Goal: Task Accomplishment & Management: Complete application form

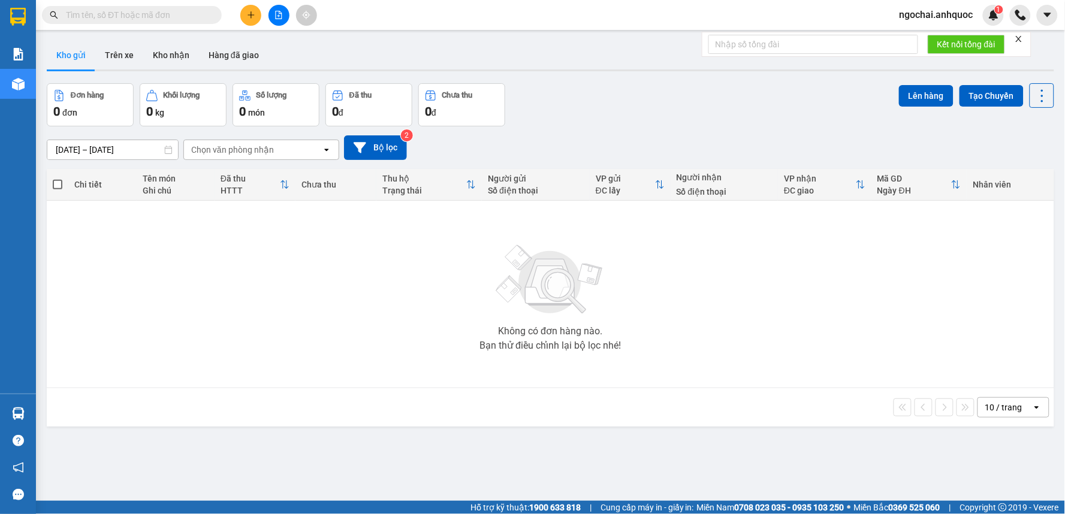
click at [190, 13] on input "text" at bounding box center [136, 14] width 141 height 13
click at [143, 15] on input "text" at bounding box center [136, 14] width 141 height 13
paste input "0915002870"
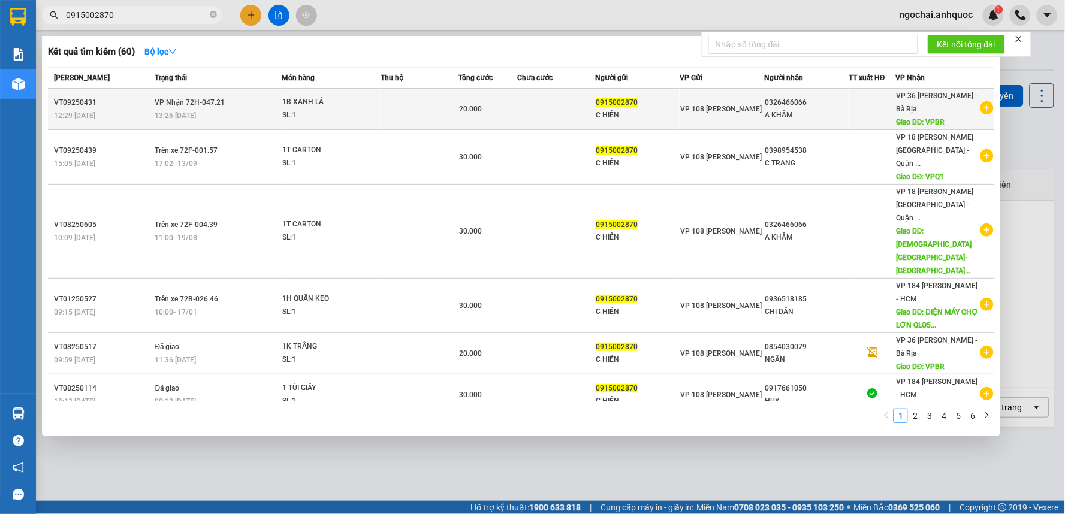
type input "0915002870"
click at [534, 114] on td at bounding box center [556, 109] width 78 height 41
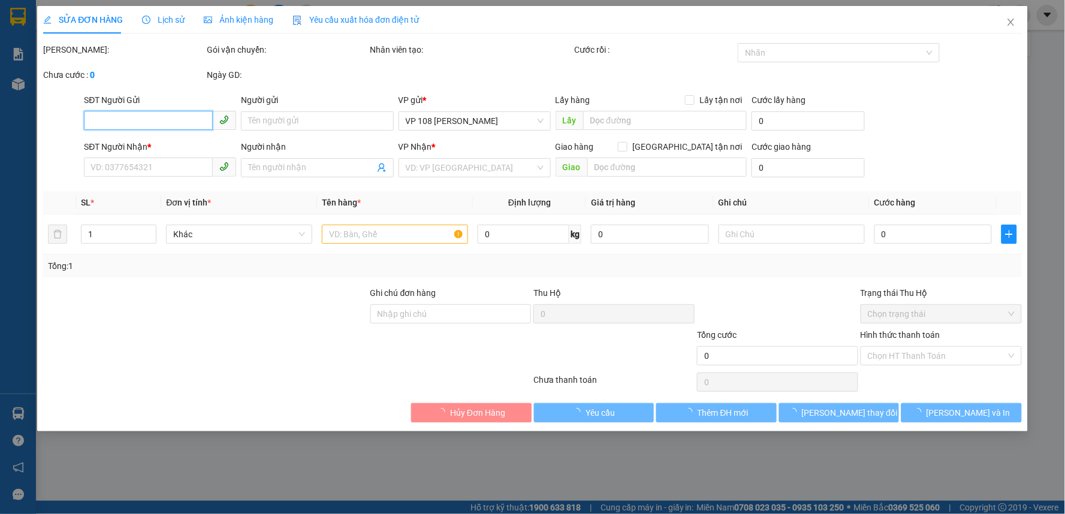
type input "0915002870"
type input "C HIỀN"
type input "0326466066"
type input "A KHÂM"
type input "VPBR"
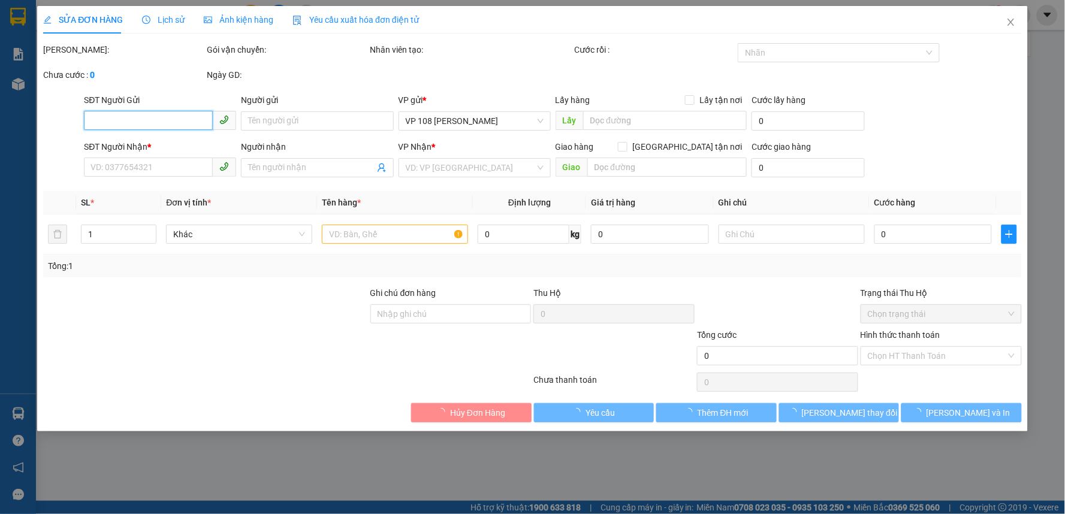
type input "20.000"
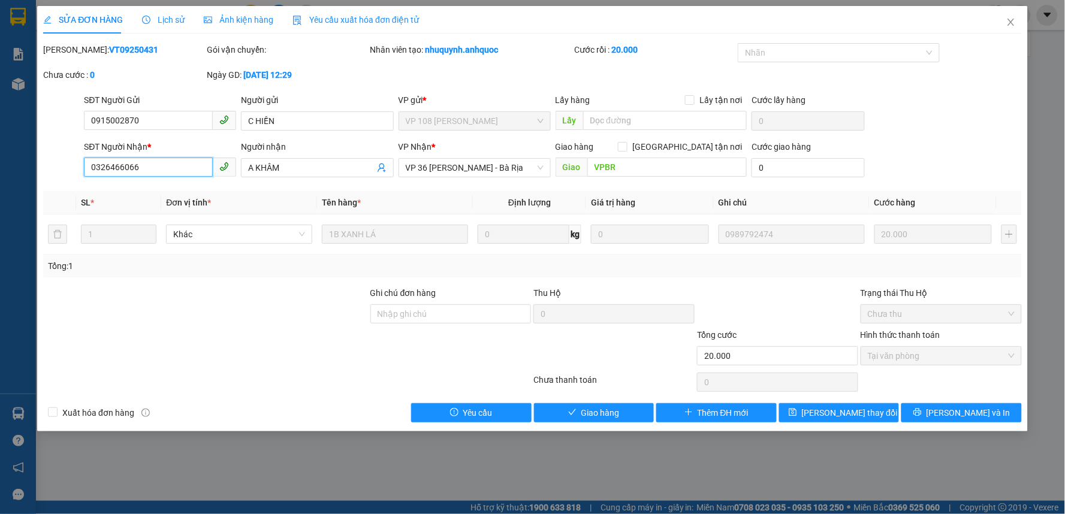
click at [131, 166] on input "0326466066" at bounding box center [148, 167] width 129 height 19
click at [176, 164] on input "0326466066" at bounding box center [148, 167] width 129 height 19
click at [1005, 22] on span "Close" at bounding box center [1011, 23] width 34 height 34
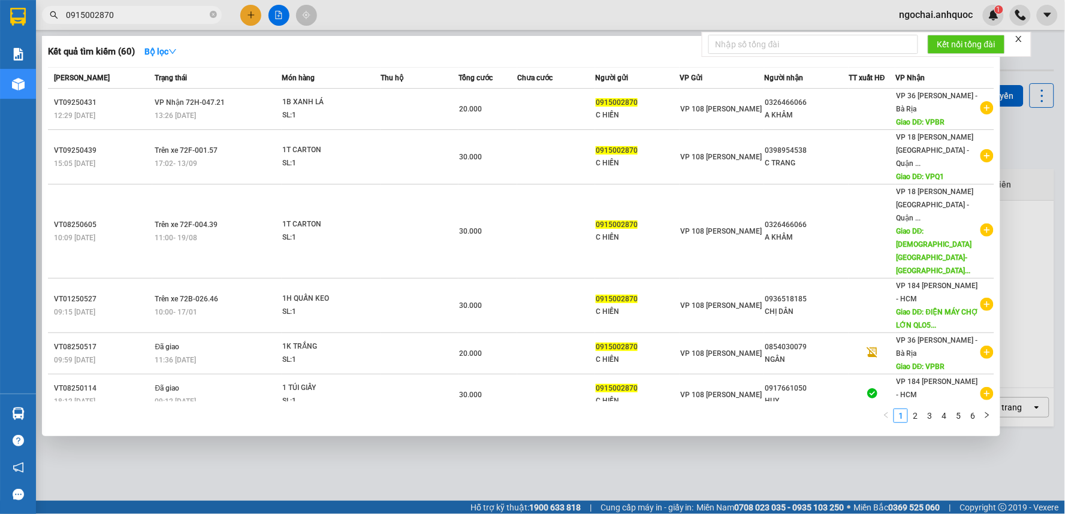
click at [155, 16] on input "0915002870" at bounding box center [136, 14] width 141 height 13
click at [211, 14] on icon "close-circle" at bounding box center [213, 14] width 7 height 7
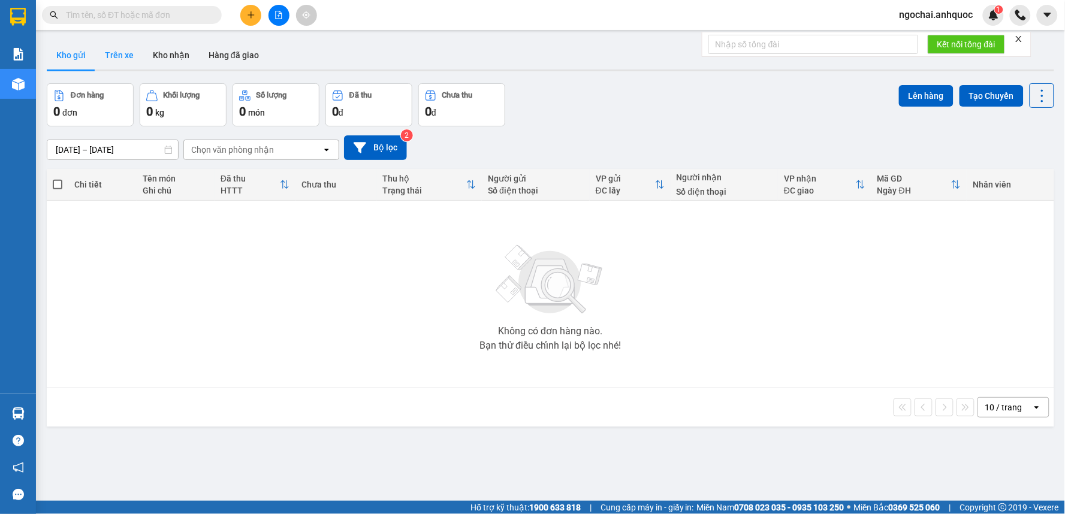
click at [114, 55] on button "Trên xe" at bounding box center [119, 55] width 48 height 29
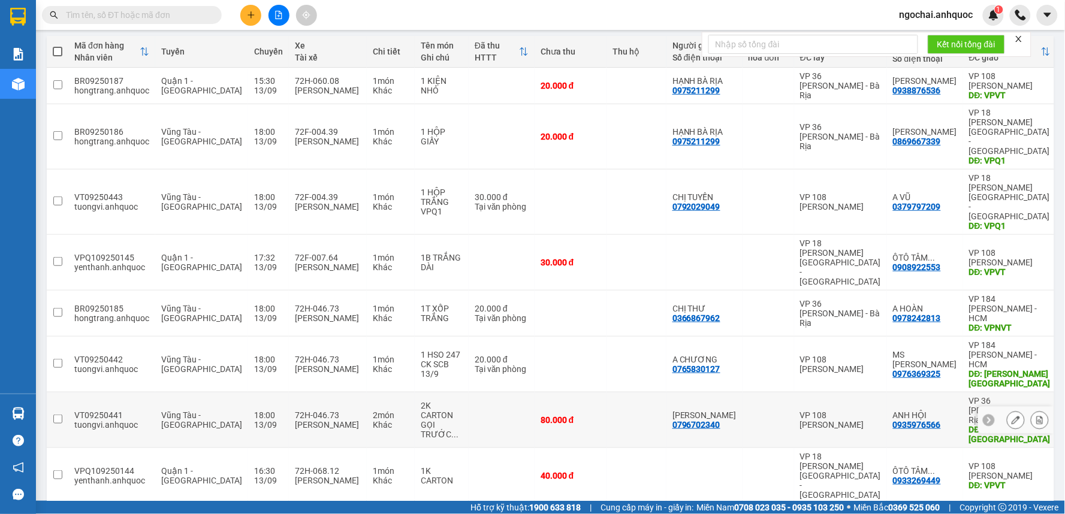
scroll to position [134, 0]
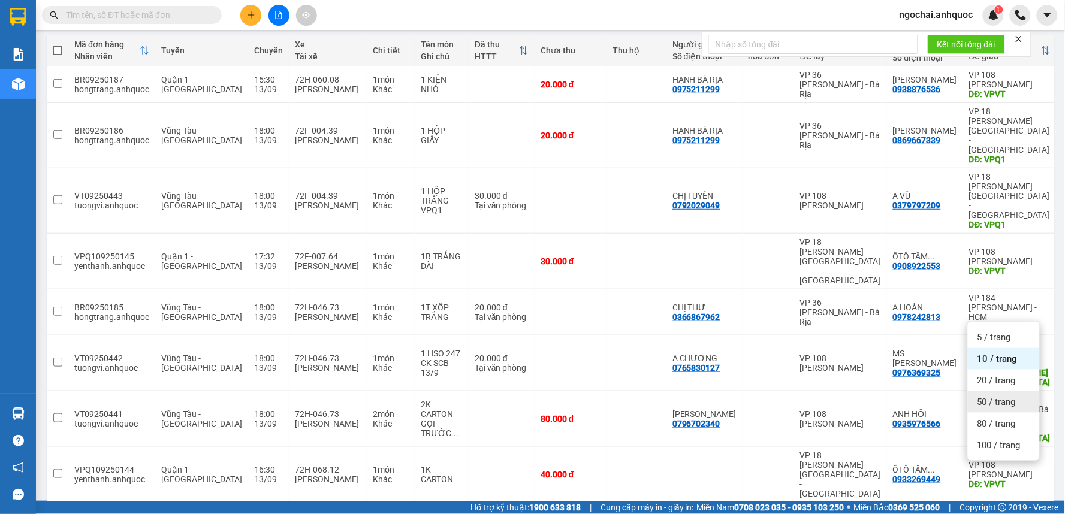
click at [1022, 411] on div "50 / trang" at bounding box center [1004, 402] width 72 height 22
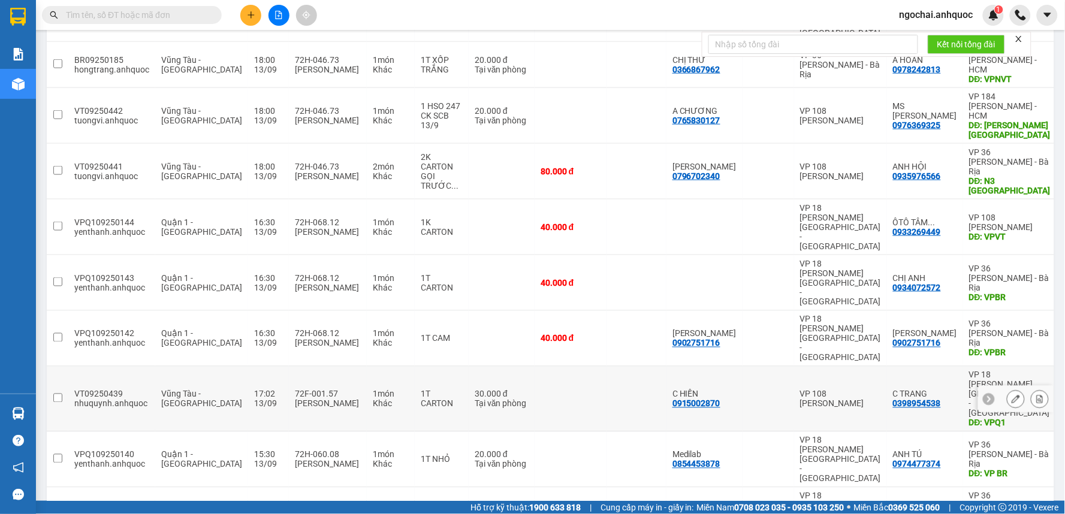
scroll to position [391, 0]
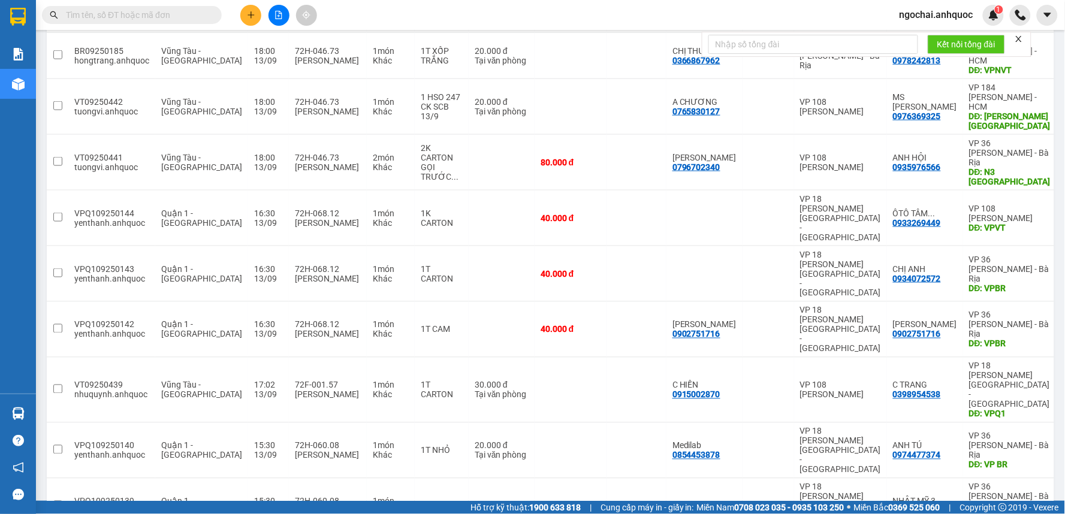
click at [1003, 448] on span "100 / trang" at bounding box center [999, 445] width 43 height 12
click at [249, 14] on icon "plus" at bounding box center [251, 14] width 7 height 1
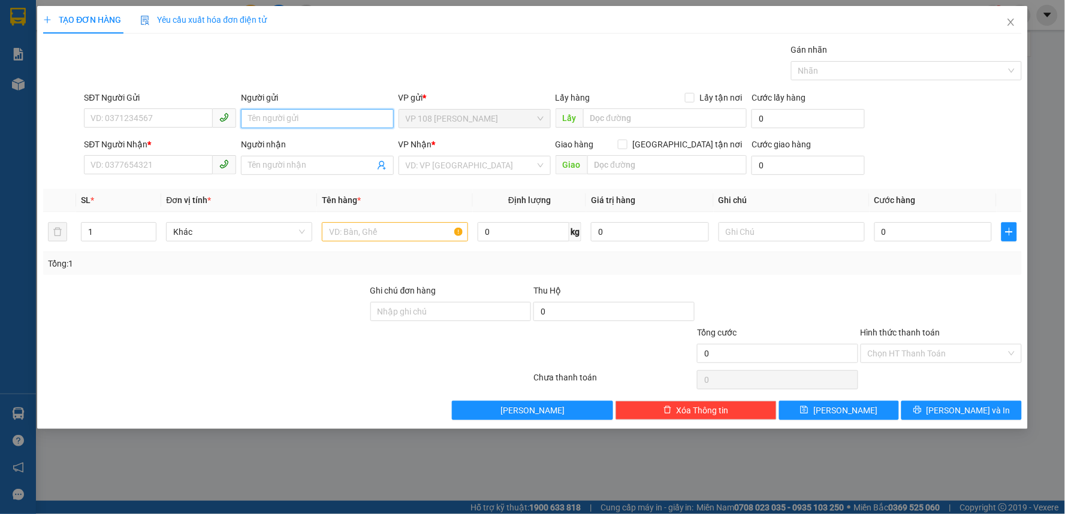
click at [305, 126] on input "Người gửi" at bounding box center [317, 118] width 152 height 19
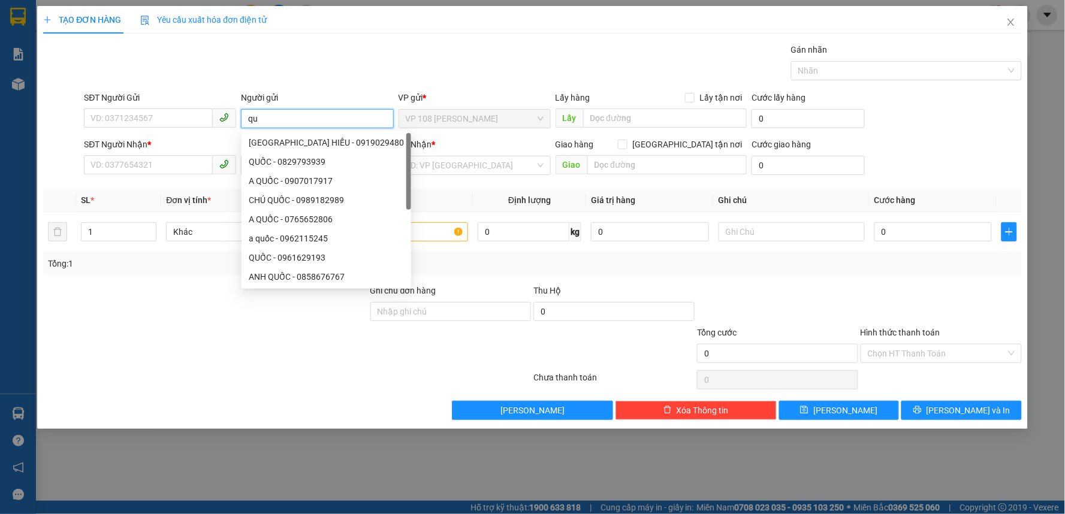
type input "q"
type input "QUỐC SỬ"
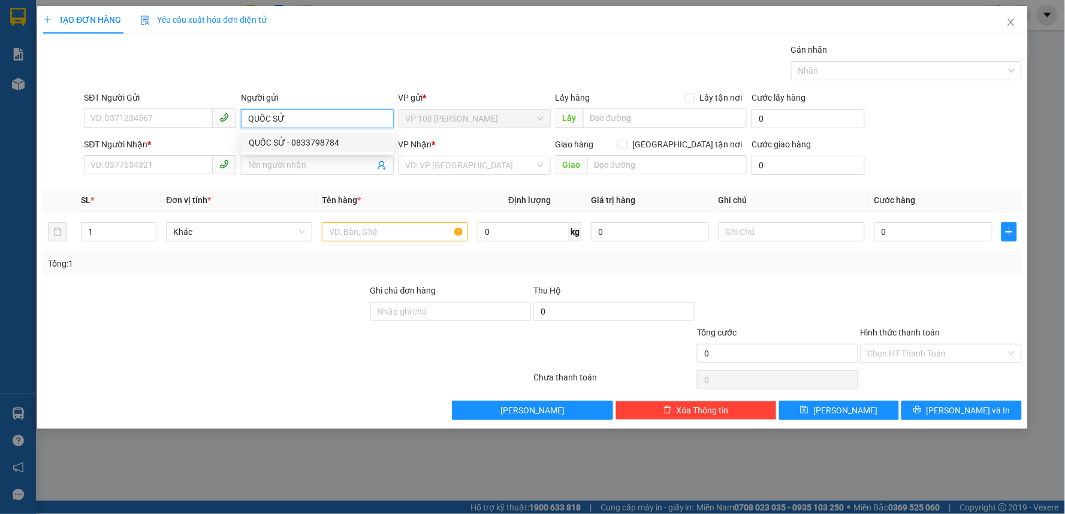
click at [308, 140] on div "QUỐC SỬ - 0833798784" at bounding box center [318, 142] width 138 height 13
type input "0833798784"
type input "QUỐC SỬ"
click at [291, 171] on input "Người nhận" at bounding box center [311, 165] width 126 height 13
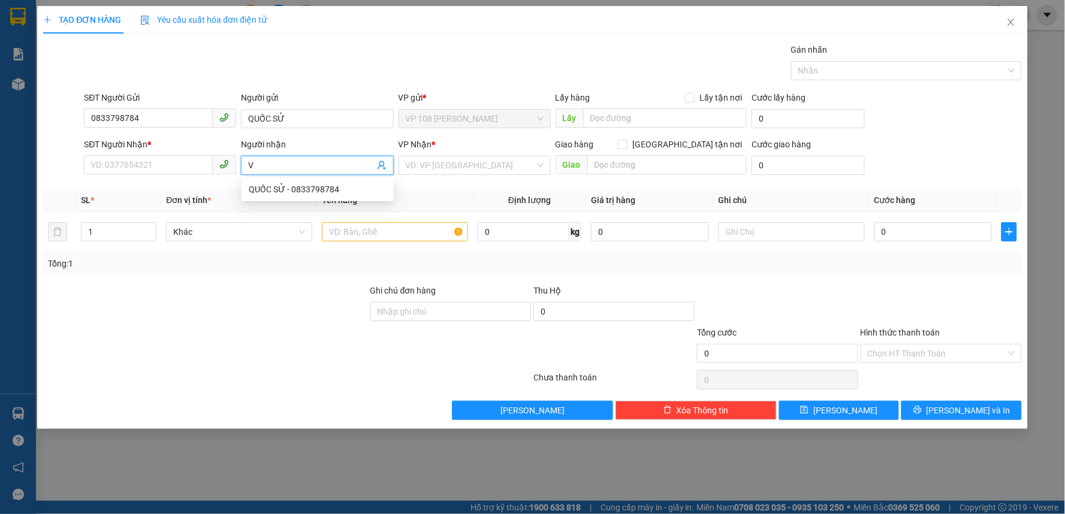
type input "VI"
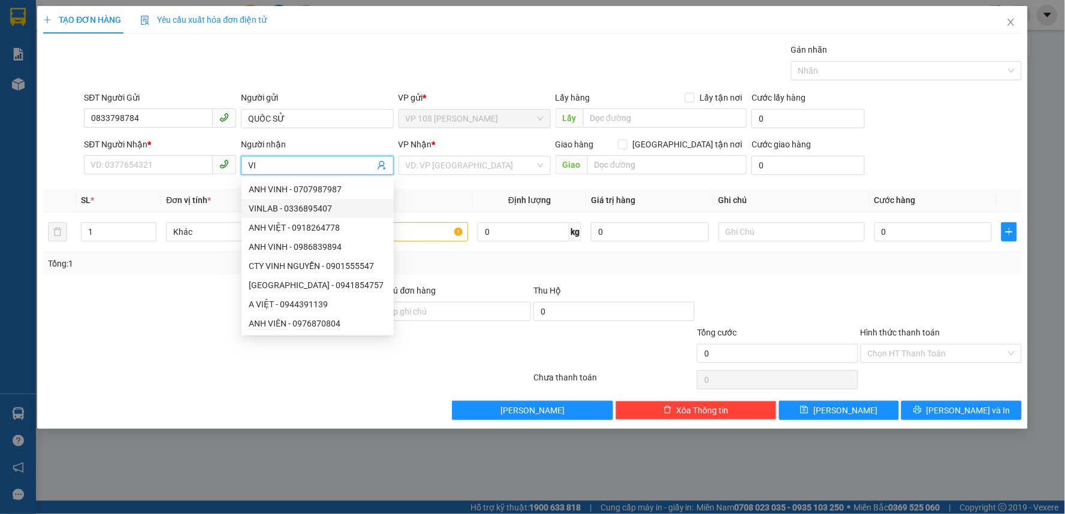
click at [291, 204] on div "VINLAB - 0336895407" at bounding box center [318, 208] width 138 height 13
type input "0336895407"
type input "VIN"
click at [123, 170] on input "0336895407" at bounding box center [148, 164] width 129 height 19
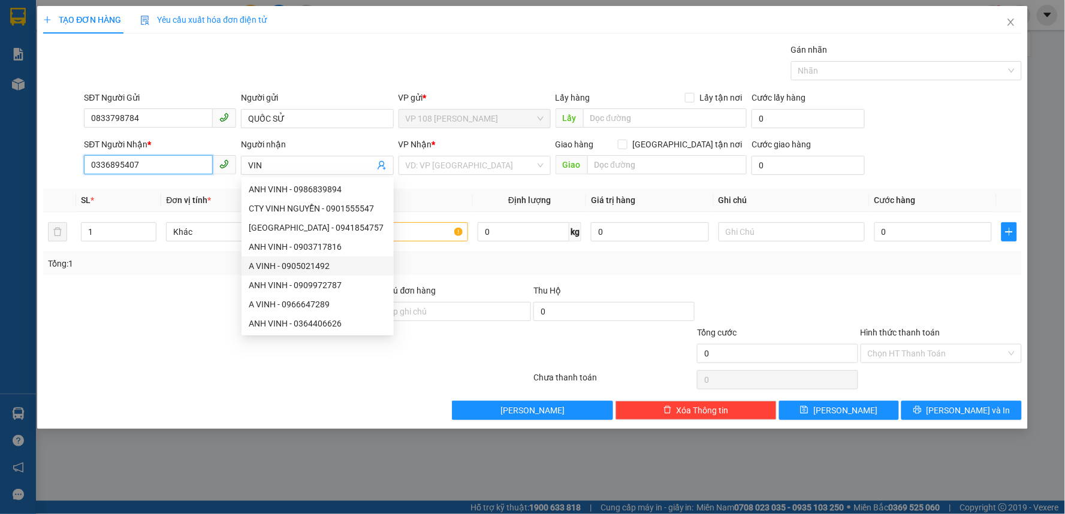
click at [123, 170] on input "0336895407" at bounding box center [148, 164] width 129 height 19
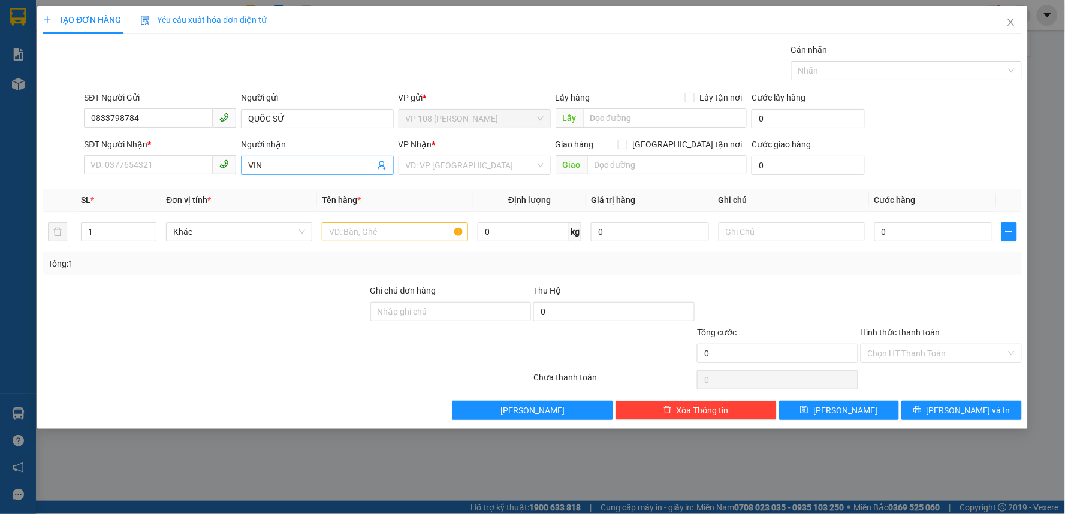
click at [345, 171] on input "VIN" at bounding box center [311, 165] width 126 height 13
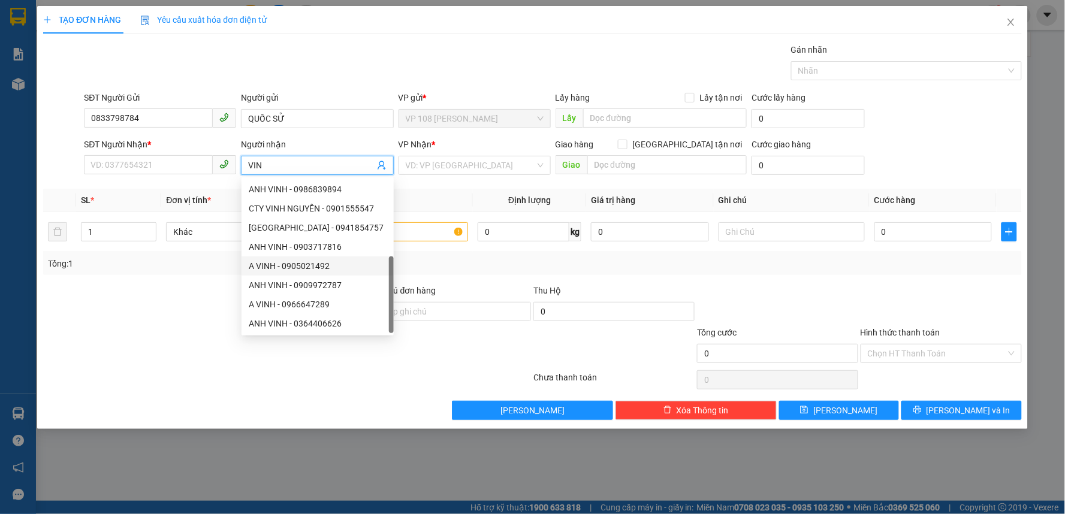
type input "VINL"
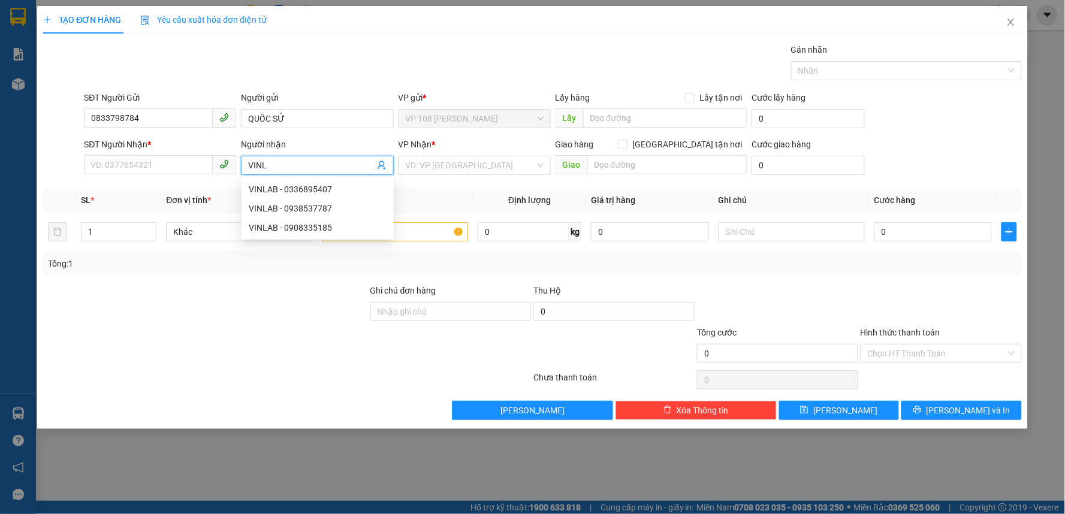
scroll to position [0, 0]
click at [328, 209] on div "VINLAB - 0938537787" at bounding box center [318, 208] width 138 height 13
type input "0938537787"
type input "VINLAB"
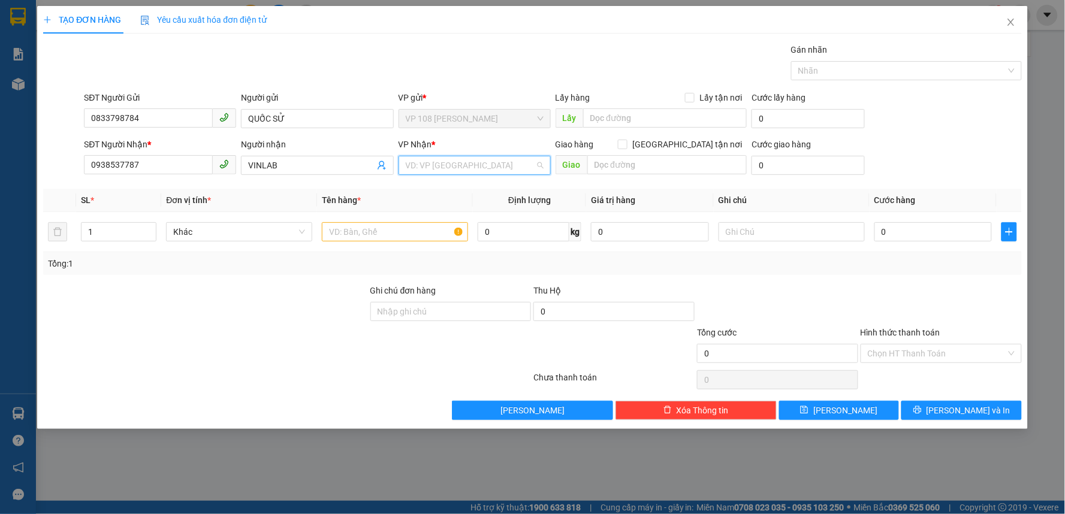
click at [499, 165] on input "search" at bounding box center [470, 165] width 129 height 18
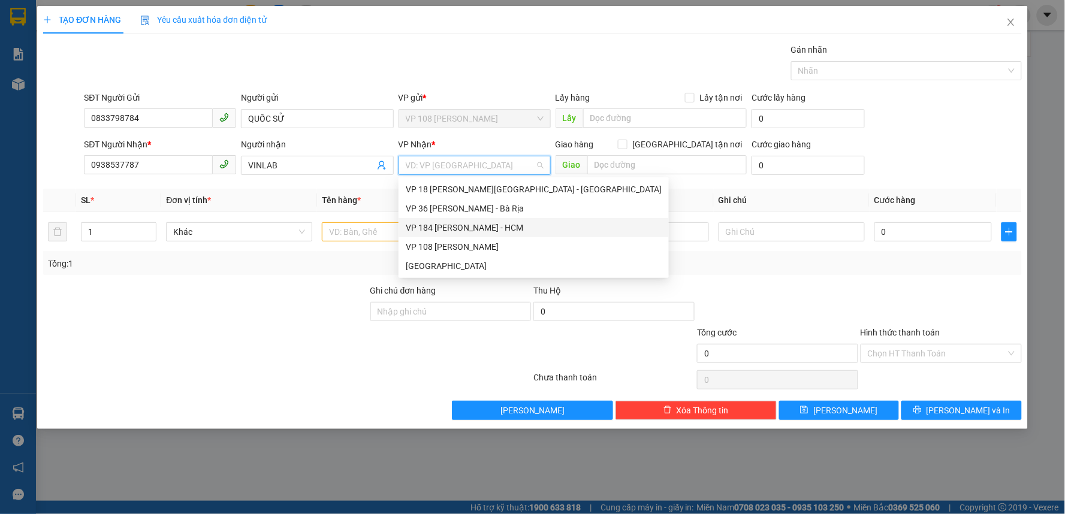
click at [501, 223] on div "VP 184 [PERSON_NAME] - HCM" at bounding box center [534, 227] width 256 height 13
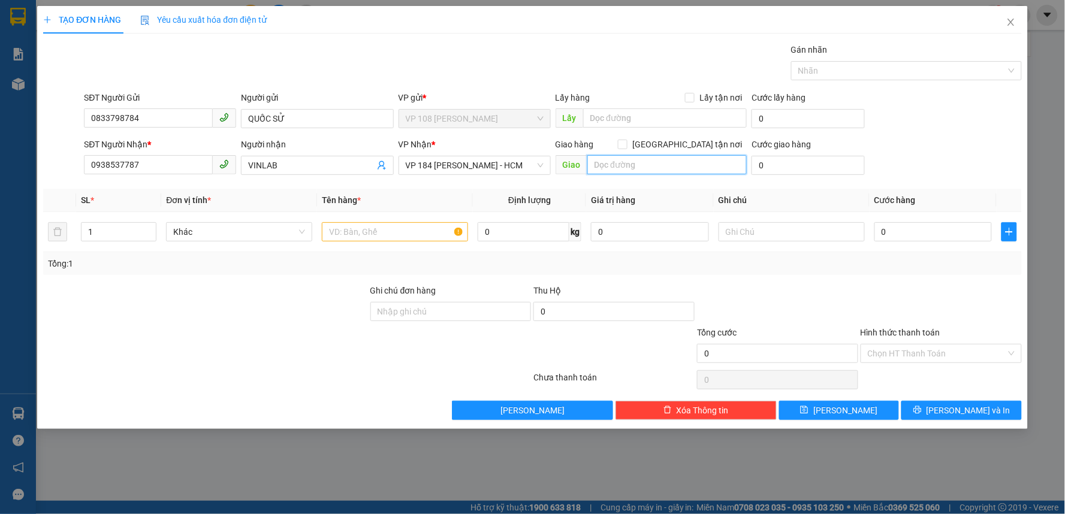
click at [608, 164] on input "text" at bounding box center [667, 164] width 160 height 19
type input "VP 184 NVT"
click at [392, 236] on input "text" at bounding box center [395, 231] width 146 height 19
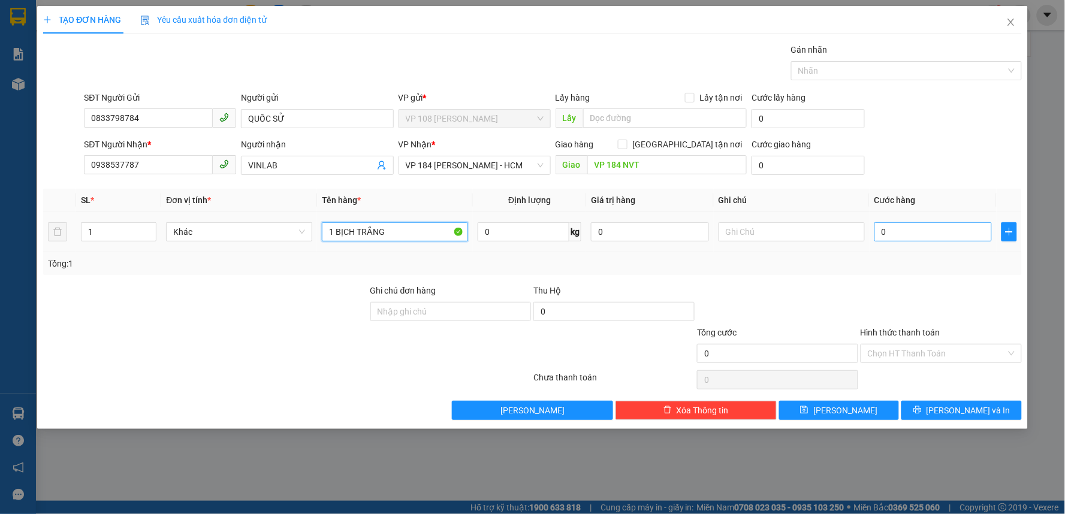
type input "1 BỊCH TRẮNG"
click at [927, 236] on input "0" at bounding box center [934, 231] width 118 height 19
type input "2"
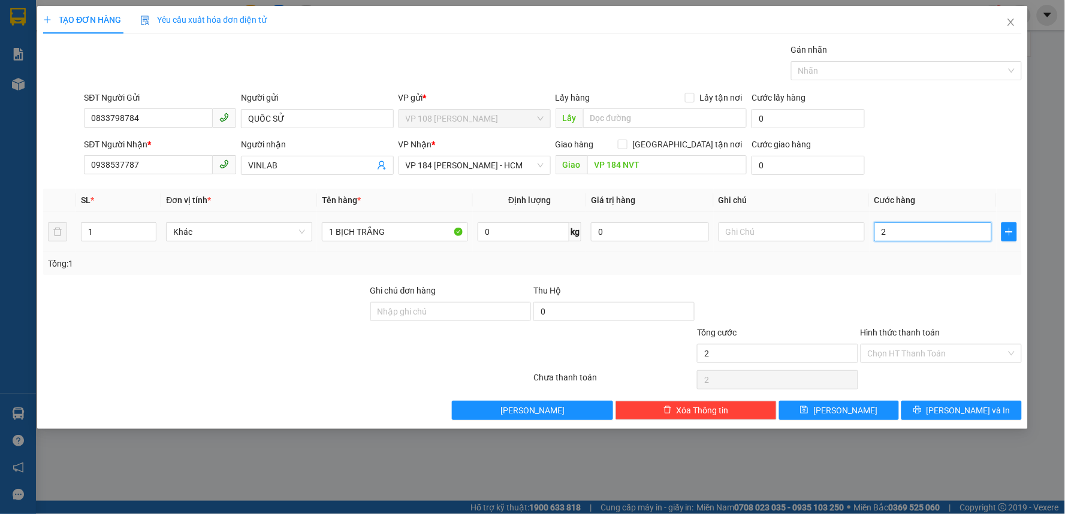
type input "20"
type input "200"
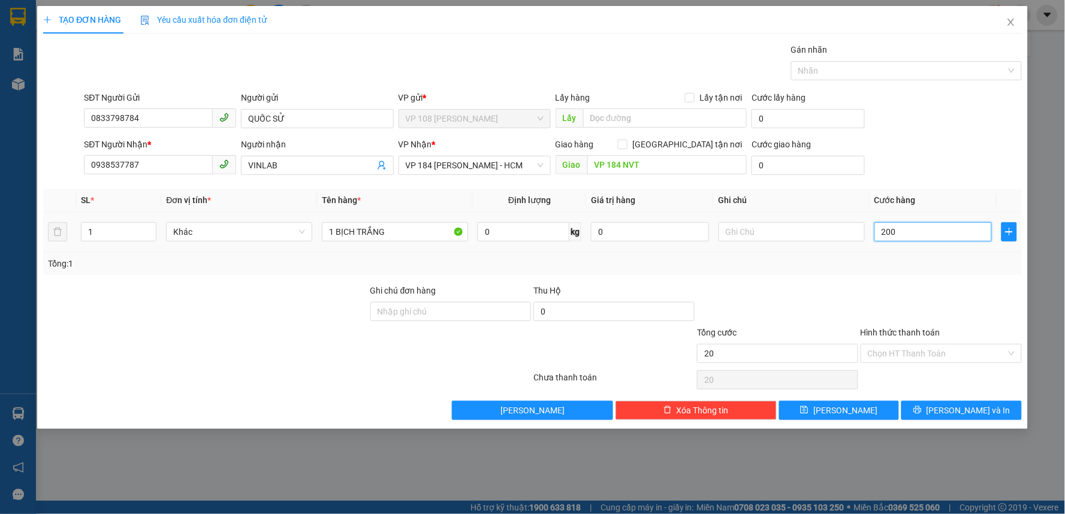
type input "200"
type input "2.000"
type input "20.000"
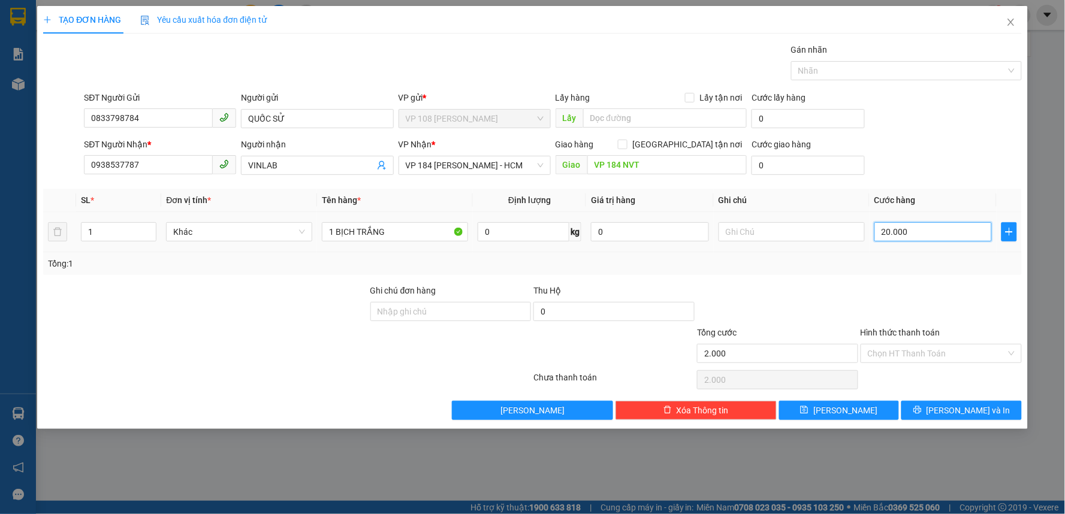
type input "20.000"
click at [849, 272] on div "Tổng: 1" at bounding box center [532, 263] width 979 height 23
click at [978, 415] on span "[PERSON_NAME] và In" at bounding box center [969, 410] width 84 height 13
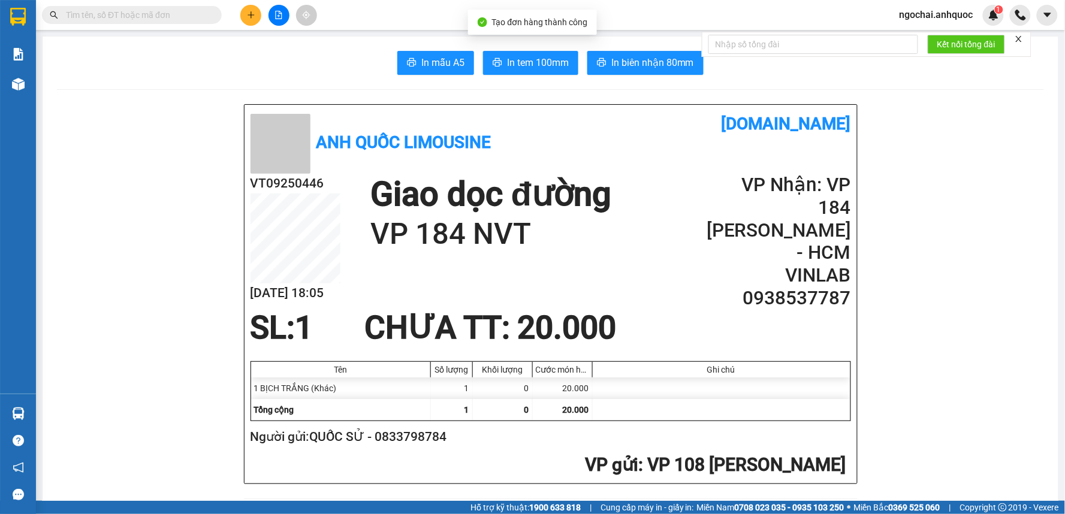
click at [526, 58] on span "In tem 100mm" at bounding box center [538, 62] width 62 height 15
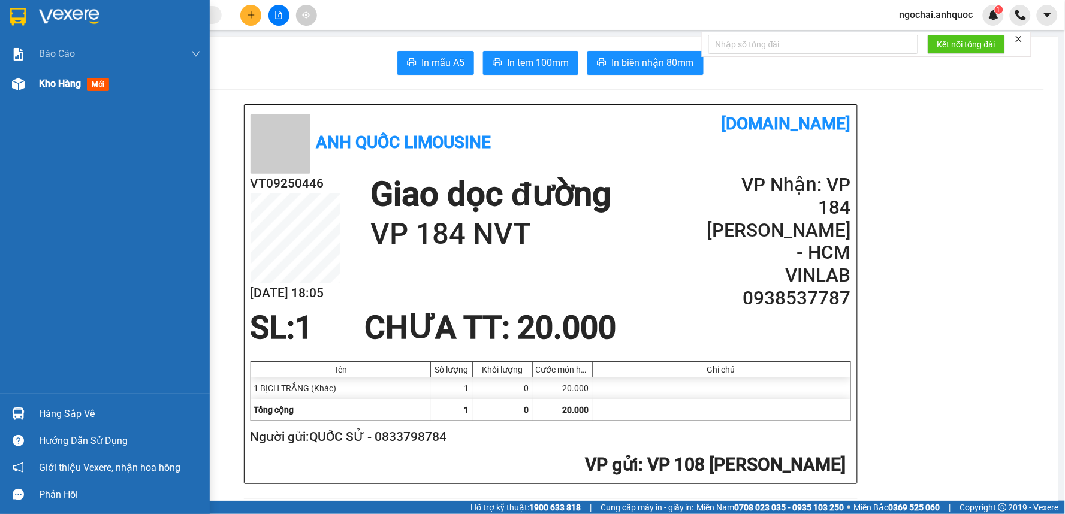
click at [28, 94] on div "Kho hàng mới" at bounding box center [105, 84] width 210 height 30
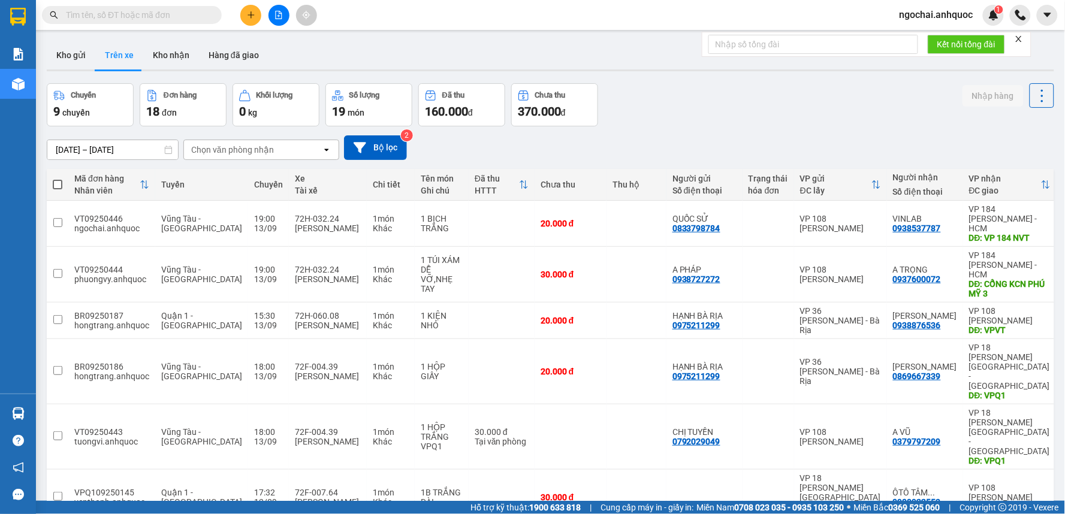
click at [147, 16] on input "text" at bounding box center [136, 14] width 141 height 13
